Goal: Find specific page/section: Find specific page/section

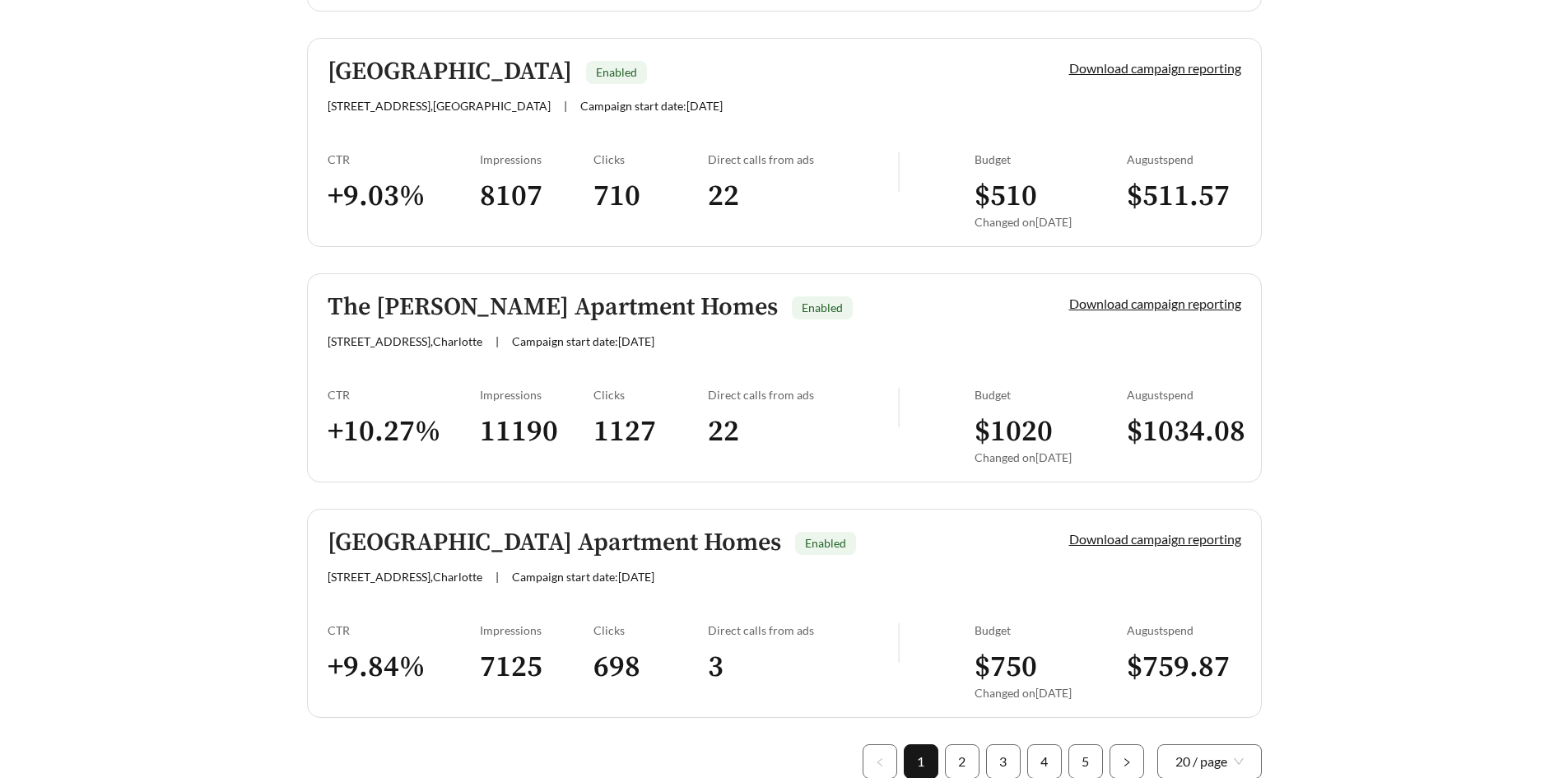
scroll to position [4597, 0]
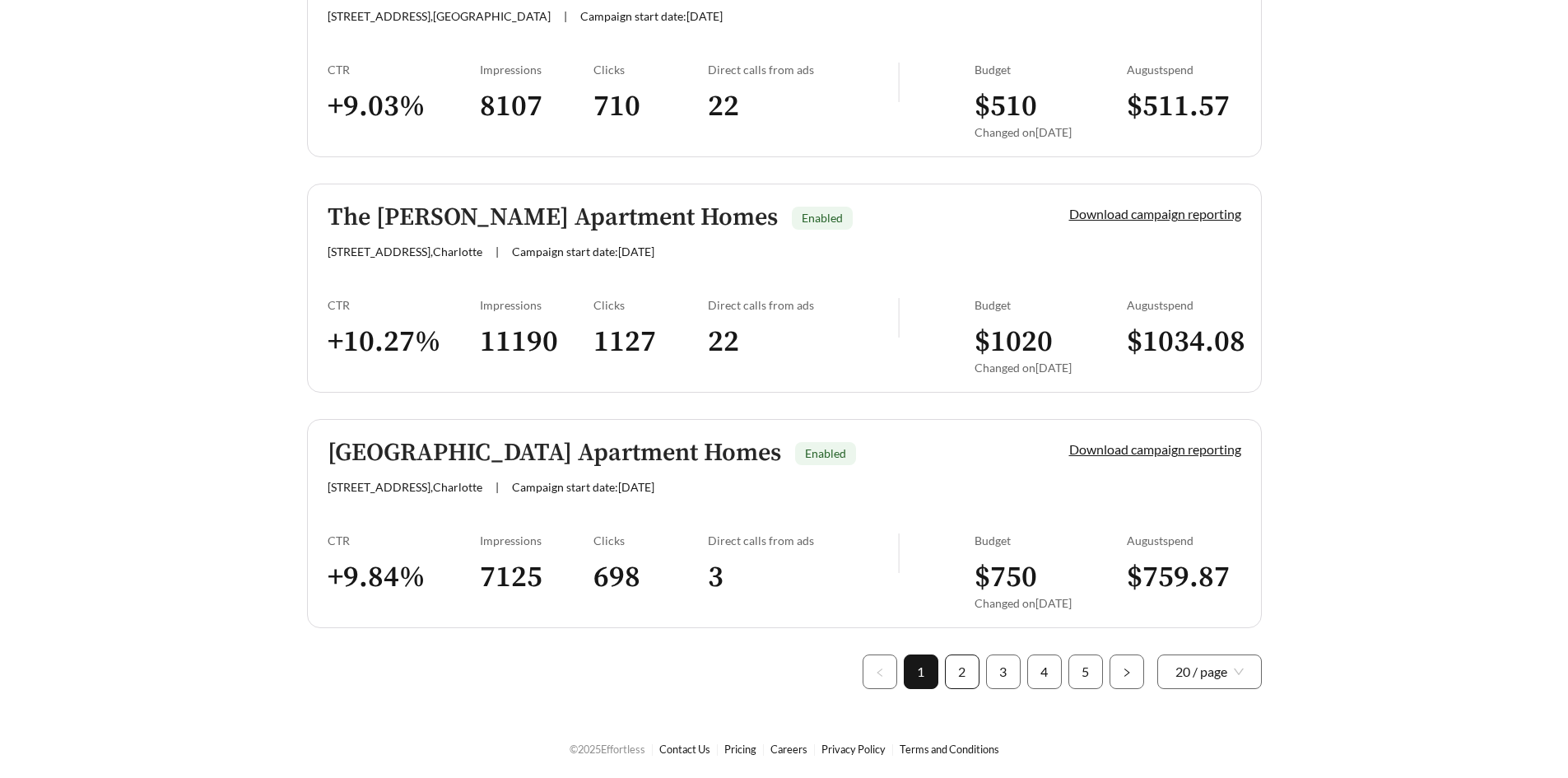
click at [961, 661] on link "2" at bounding box center [963, 672] width 33 height 33
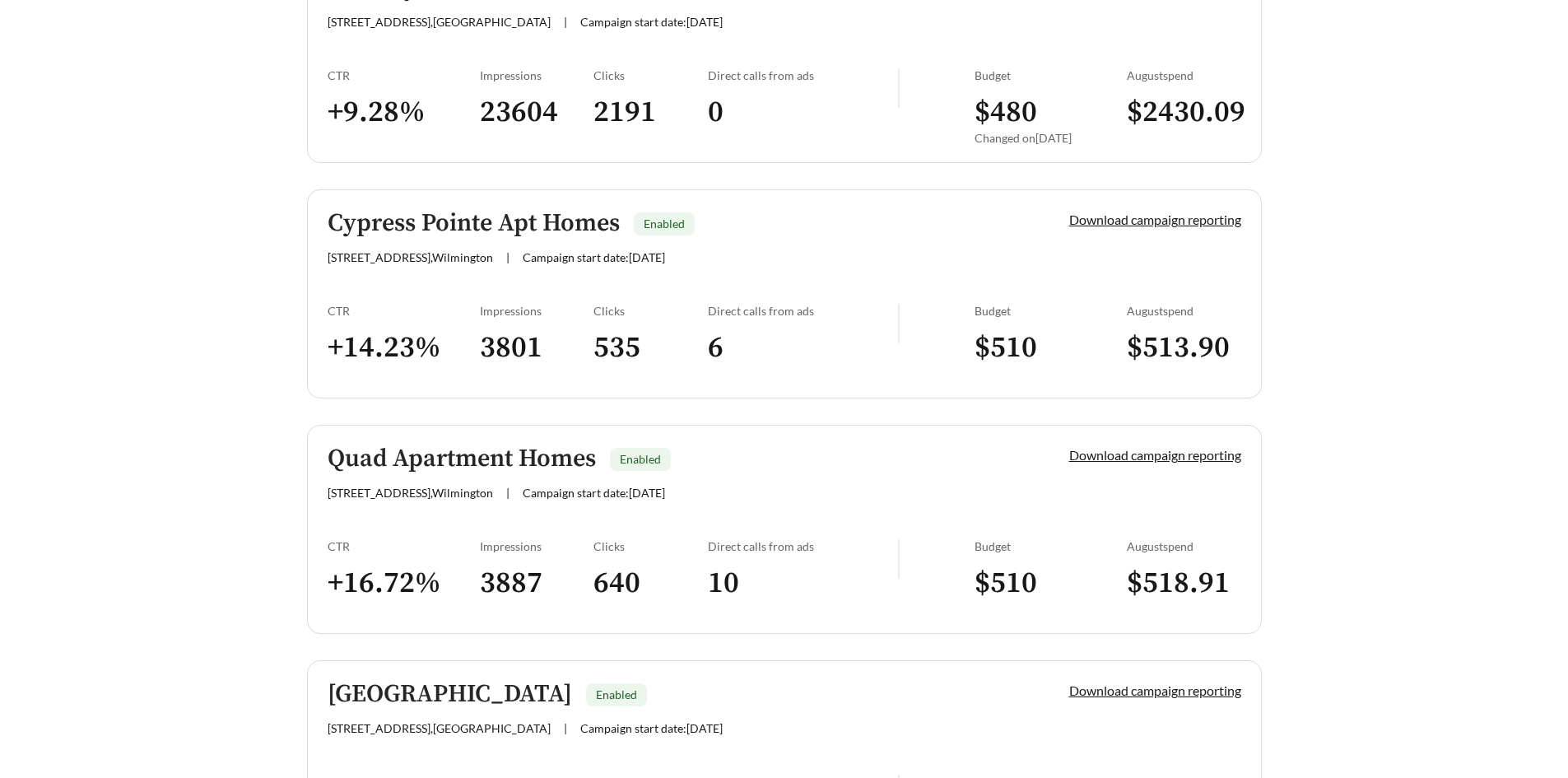
scroll to position [4597, 0]
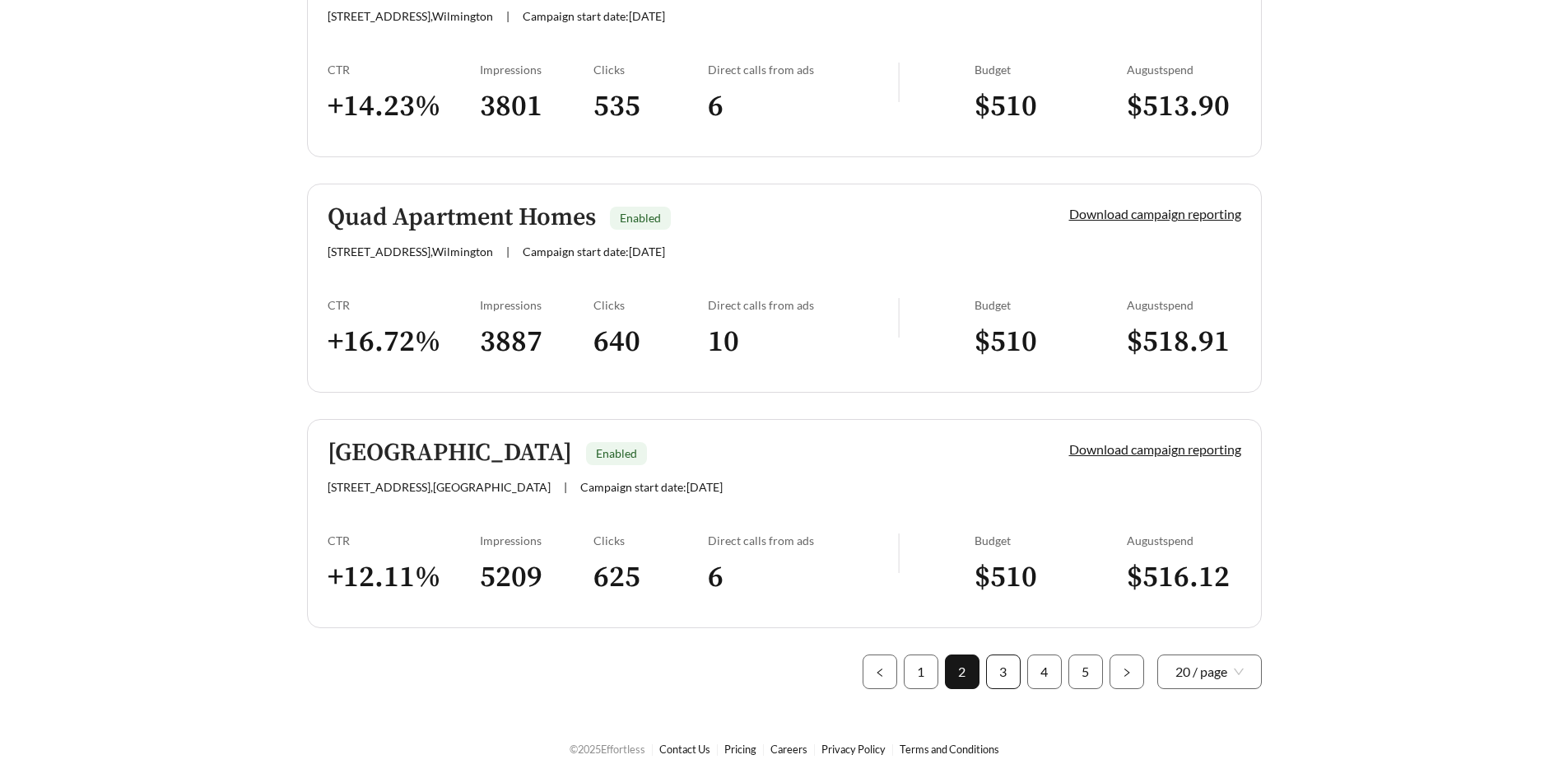
click at [999, 658] on link "3" at bounding box center [1004, 672] width 33 height 33
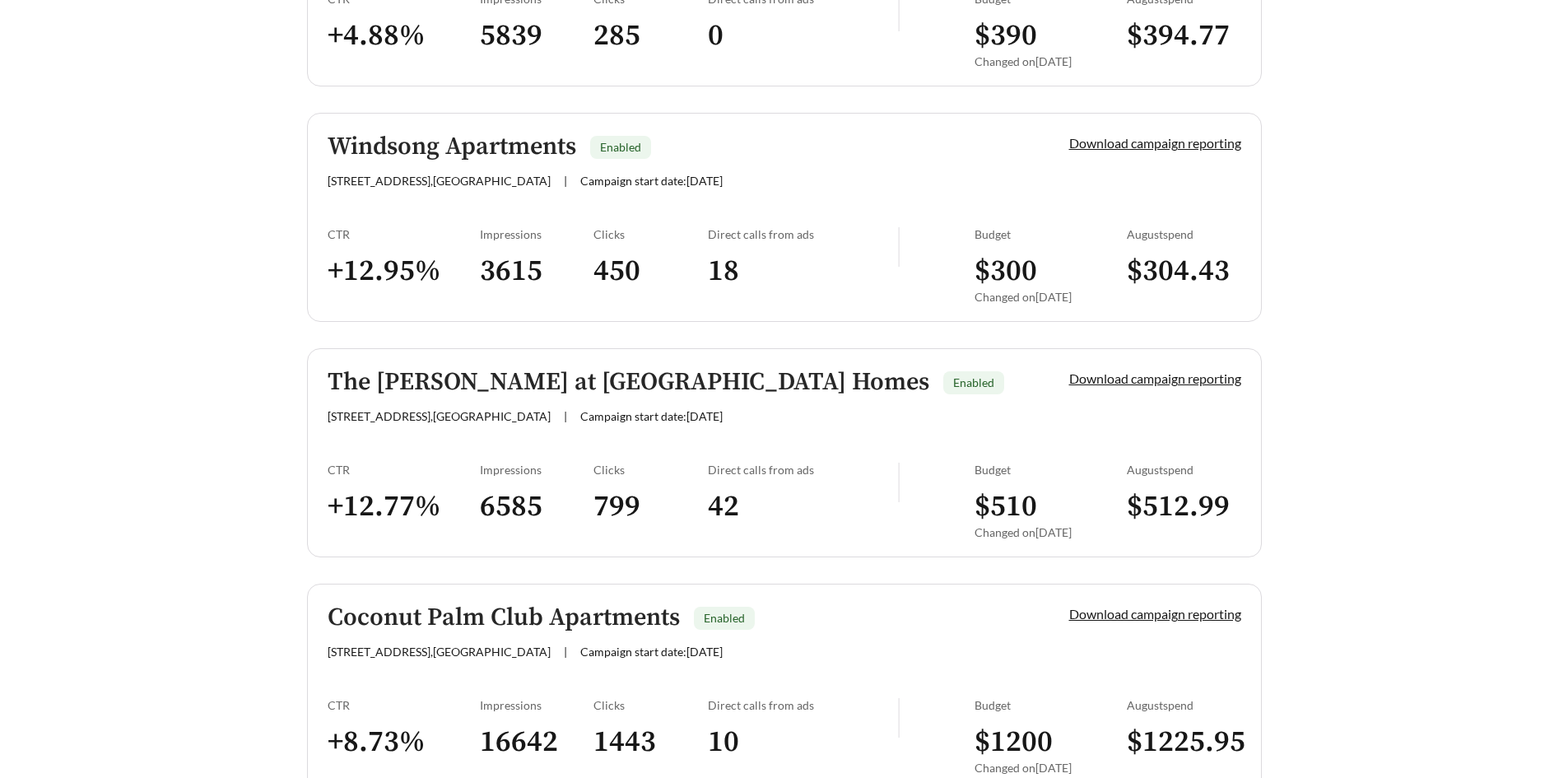
scroll to position [4597, 0]
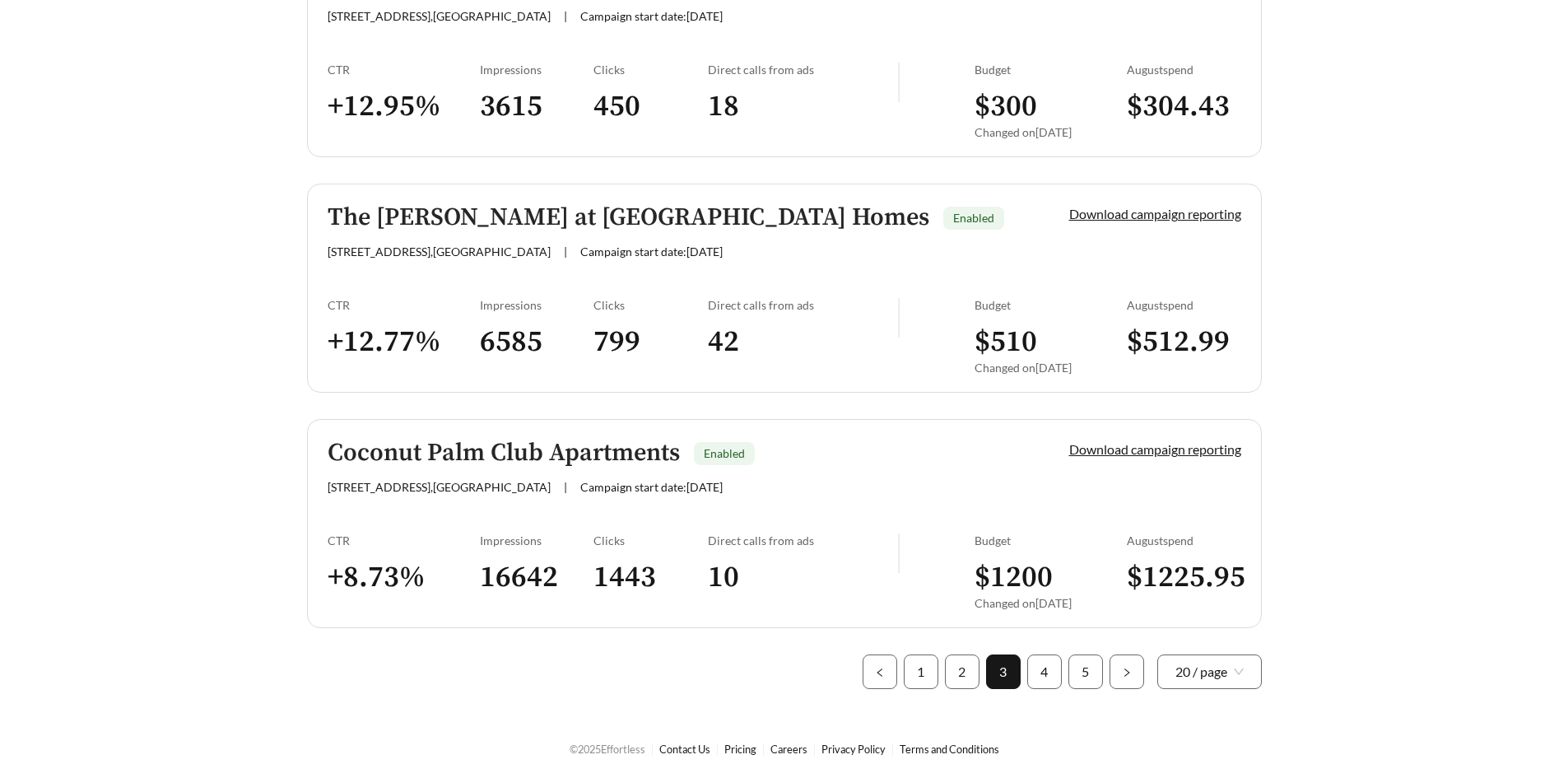
drag, startPoint x: 1043, startPoint y: 666, endPoint x: 1031, endPoint y: 649, distance: 20.8
click at [1043, 666] on link "4" at bounding box center [1045, 672] width 33 height 33
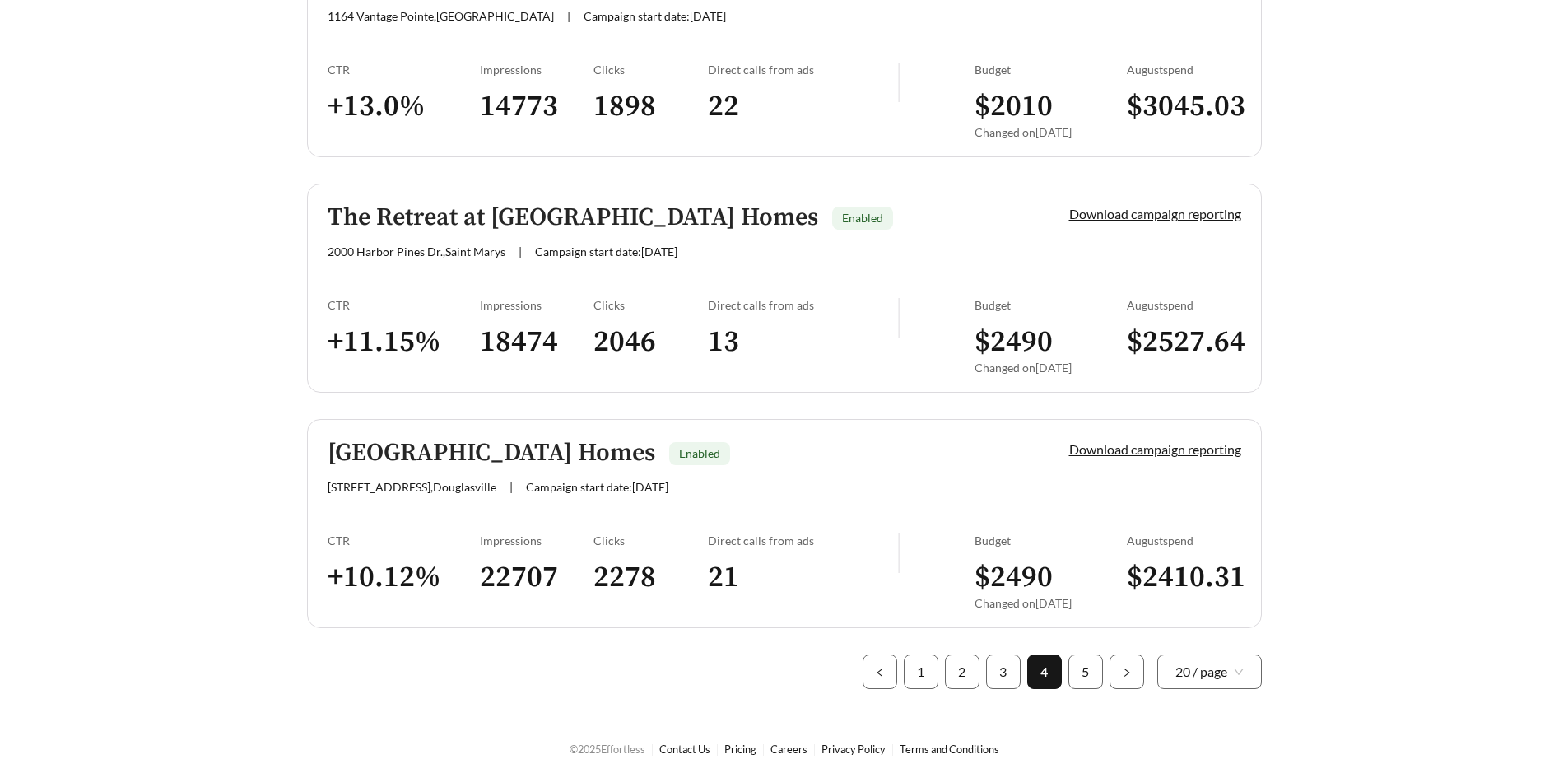
drag, startPoint x: 1080, startPoint y: 679, endPoint x: 1058, endPoint y: 606, distance: 76.2
click at [1080, 679] on link "5" at bounding box center [1086, 672] width 33 height 33
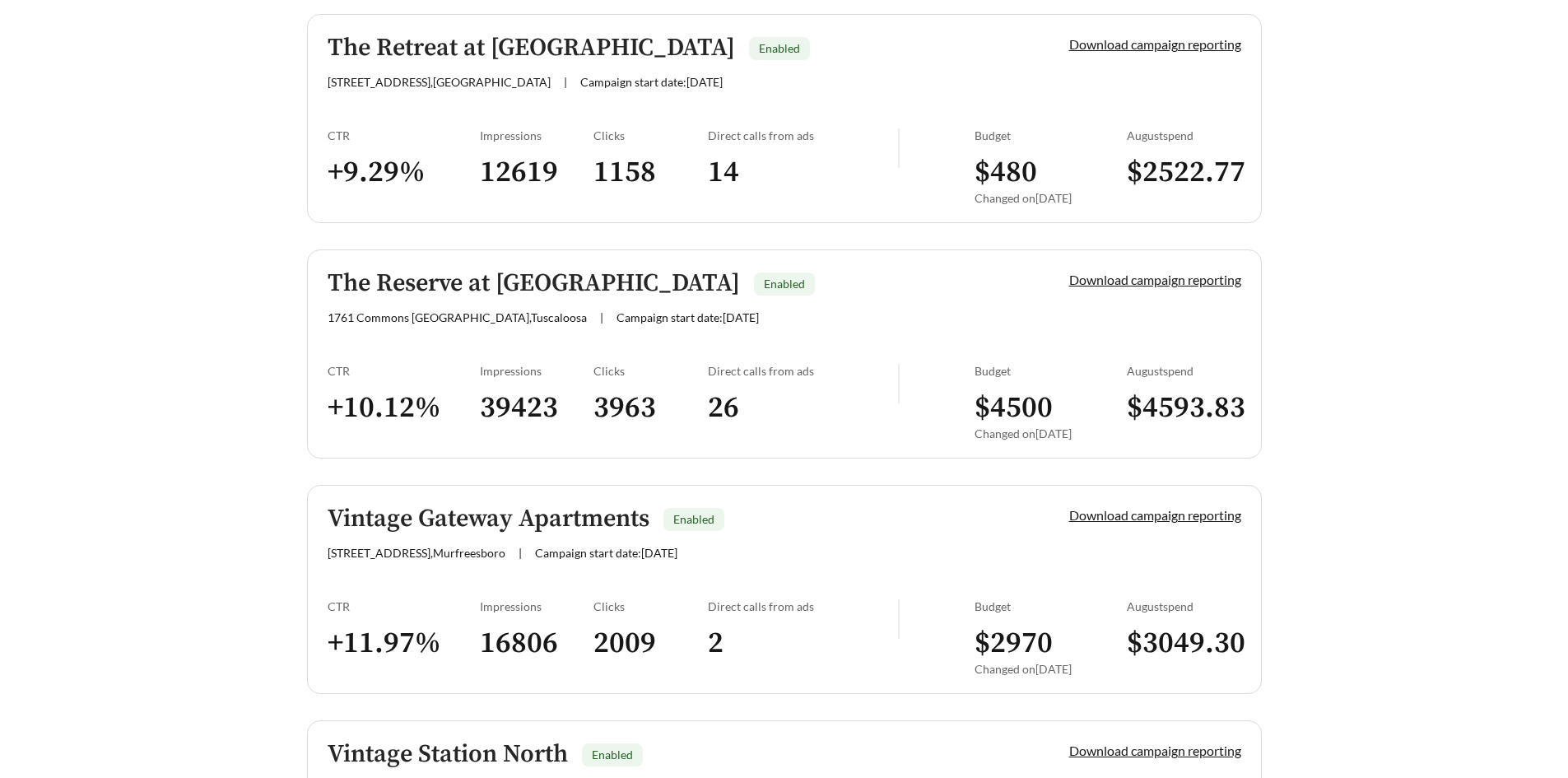
scroll to position [1730, 0]
